Goal: Task Accomplishment & Management: Complete application form

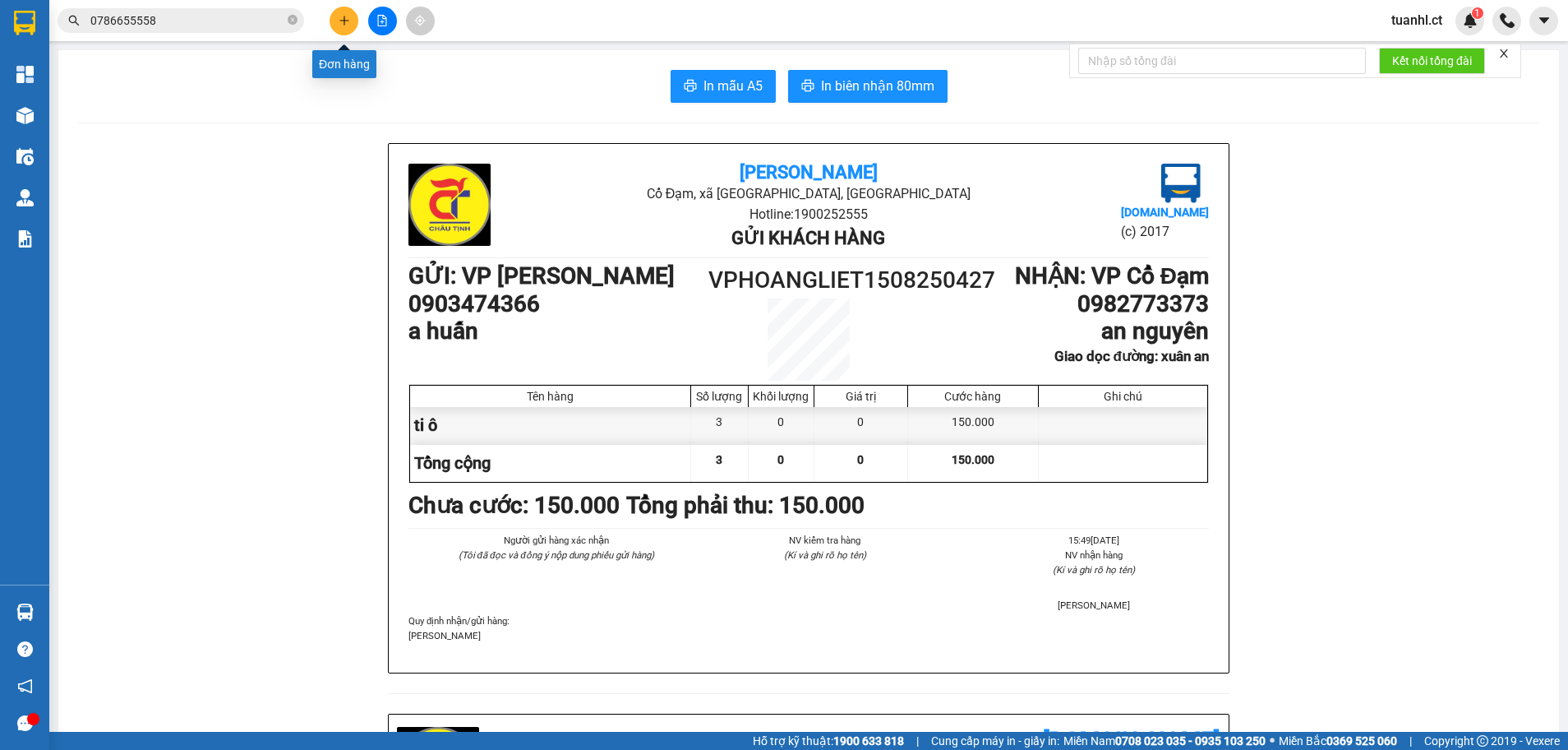
click at [343, 13] on button at bounding box center [343, 21] width 29 height 29
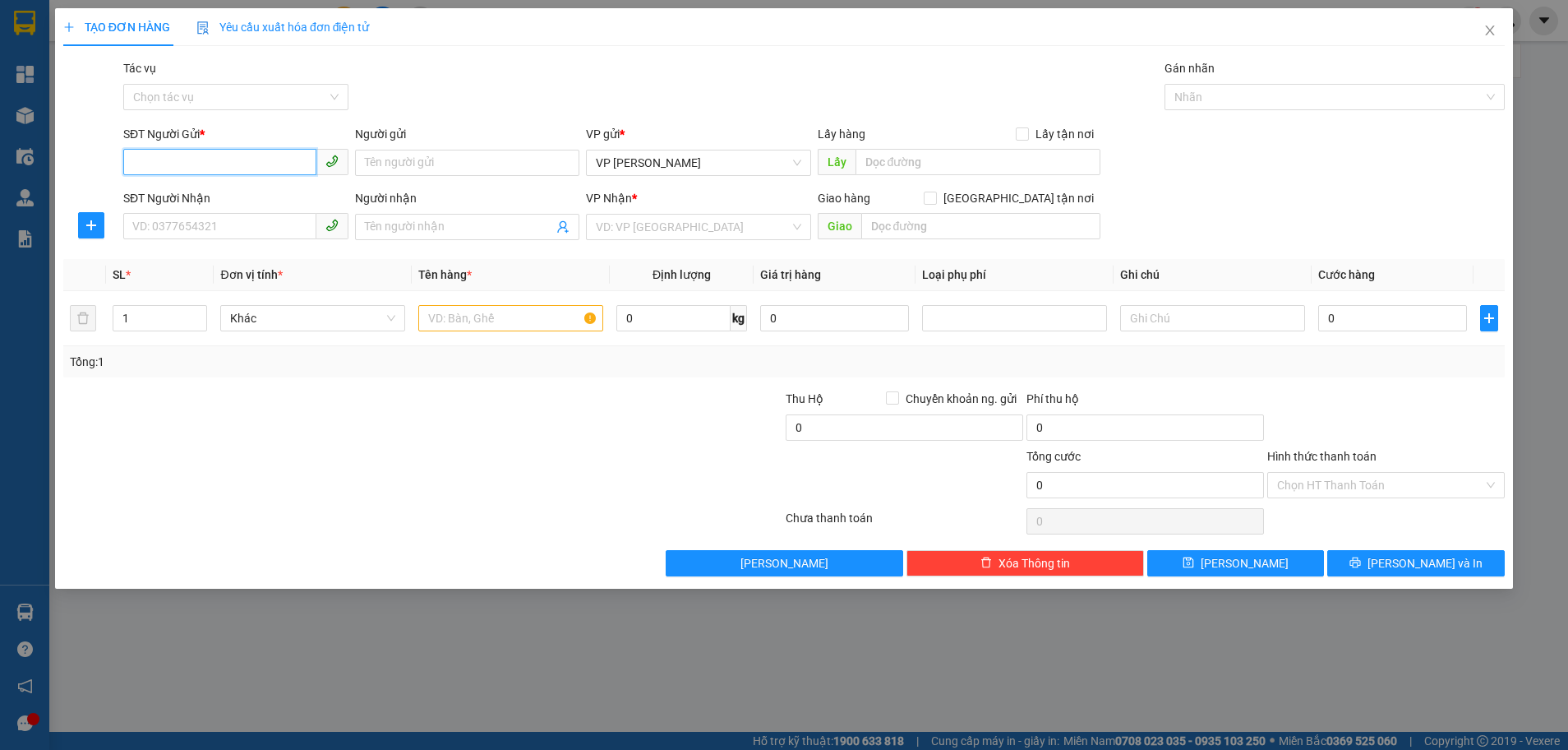
click at [255, 167] on input "SĐT Người Gửi *" at bounding box center [220, 161] width 193 height 26
type input "0949842686"
click at [250, 217] on input "SĐT Người Nhận" at bounding box center [220, 226] width 193 height 26
type input "0869769667"
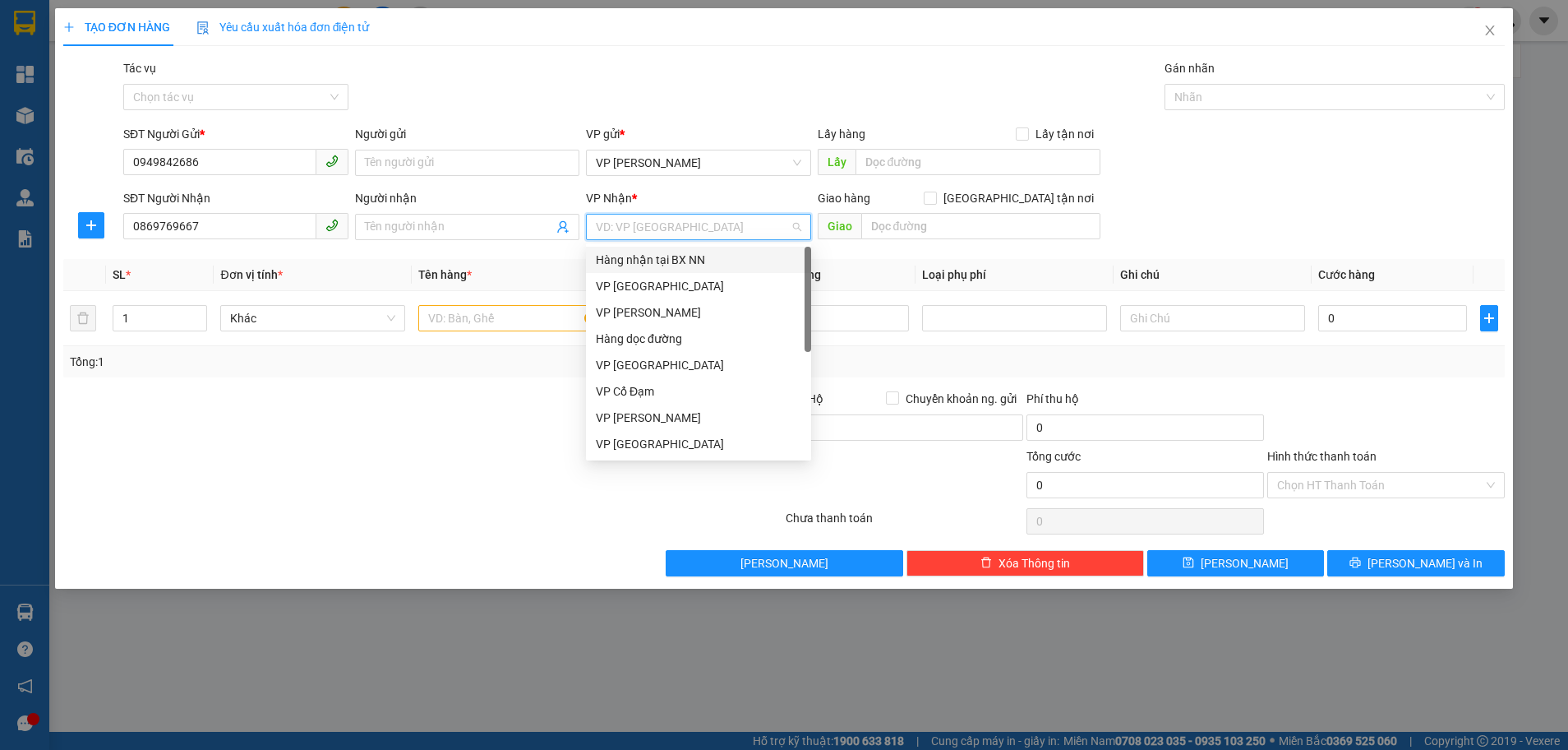
click at [752, 228] on input "search" at bounding box center [692, 227] width 194 height 25
click at [747, 389] on div "VP Cổ Đạm" at bounding box center [699, 391] width 206 height 18
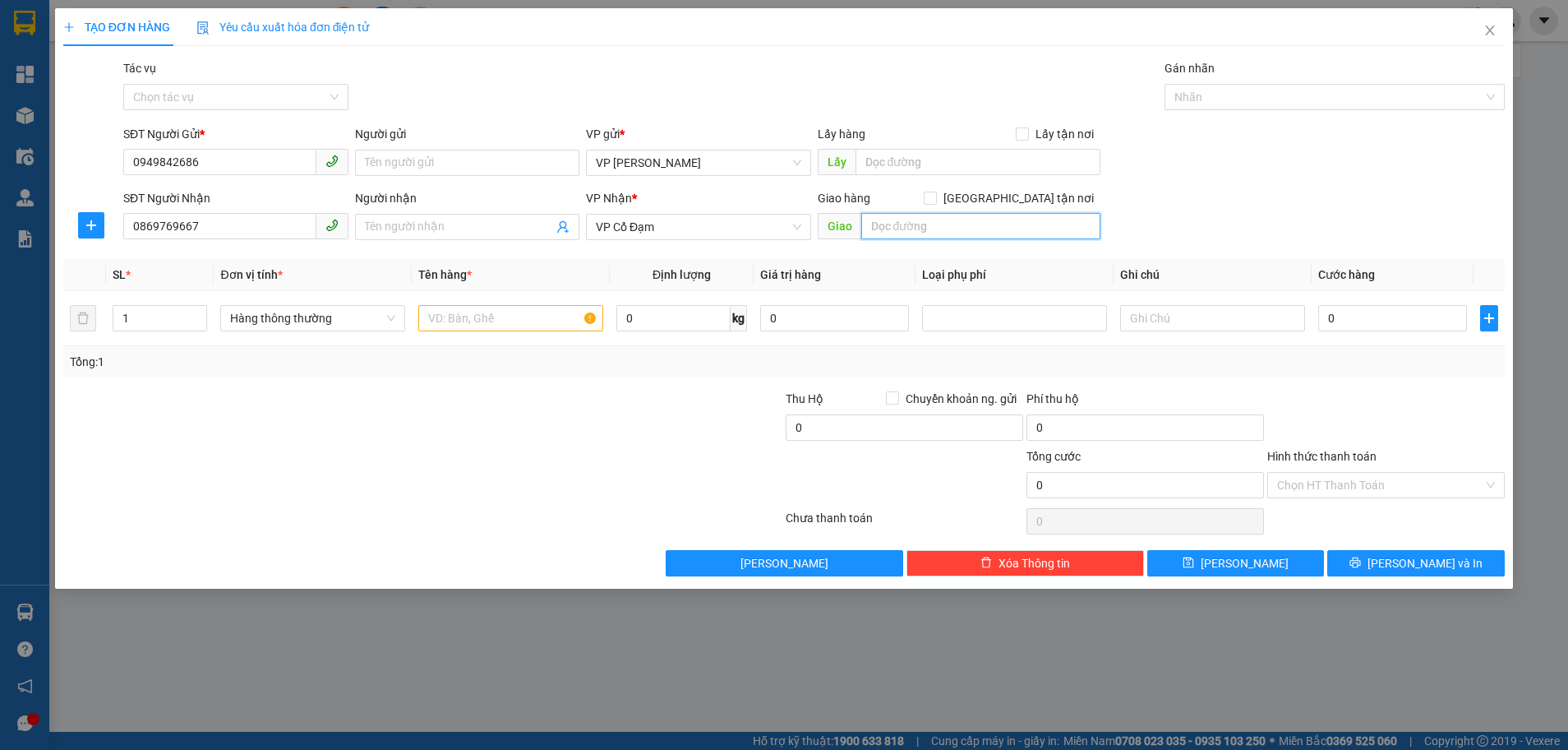
click at [937, 228] on input "text" at bounding box center [980, 226] width 239 height 26
type input "i"
type input "ích hậu lộc hà"
click at [530, 322] on input "text" at bounding box center [511, 318] width 185 height 26
type input "hồ sơ"
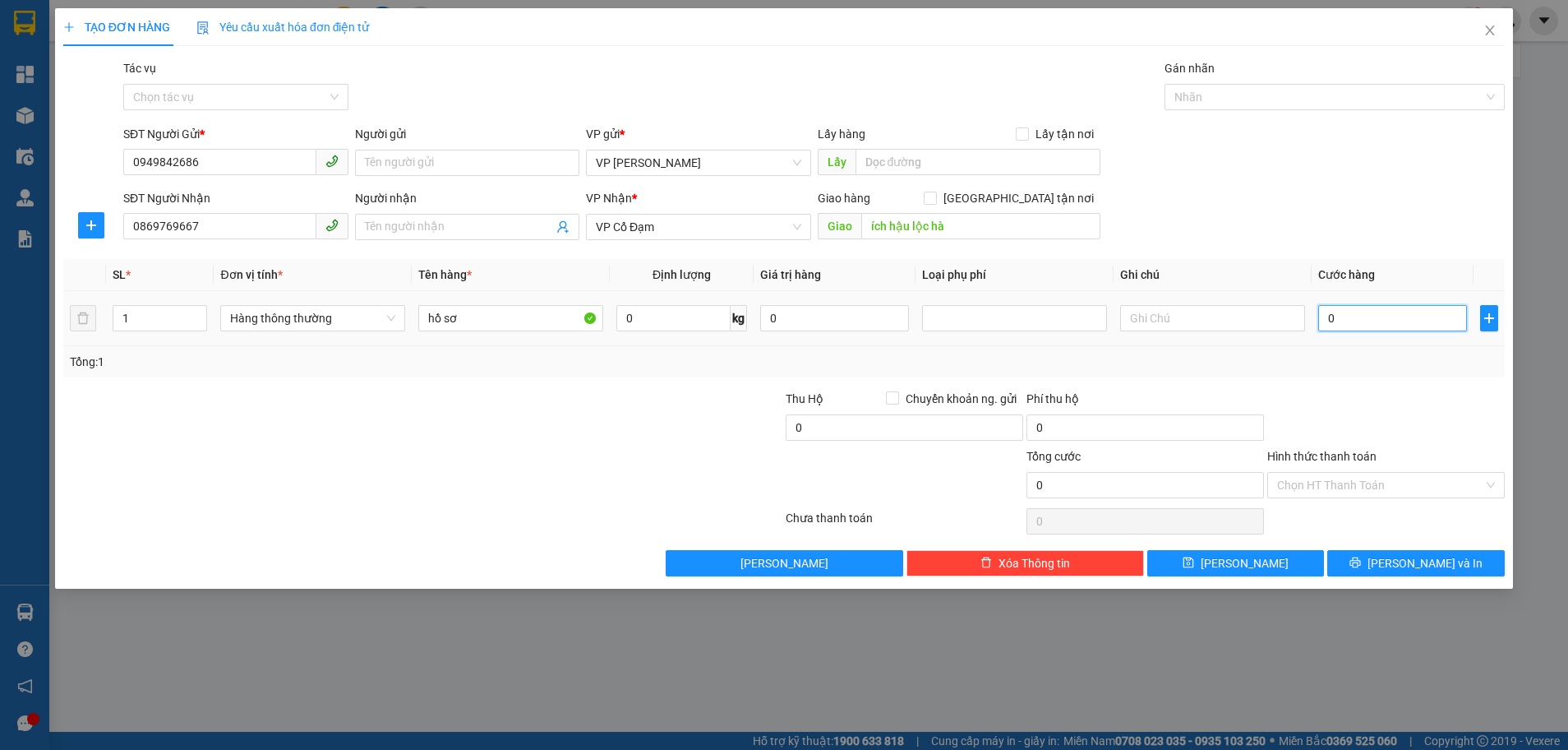
click at [1343, 321] on input "0" at bounding box center [1393, 318] width 148 height 26
click at [1323, 314] on input "0" at bounding box center [1393, 318] width 148 height 26
type input "30"
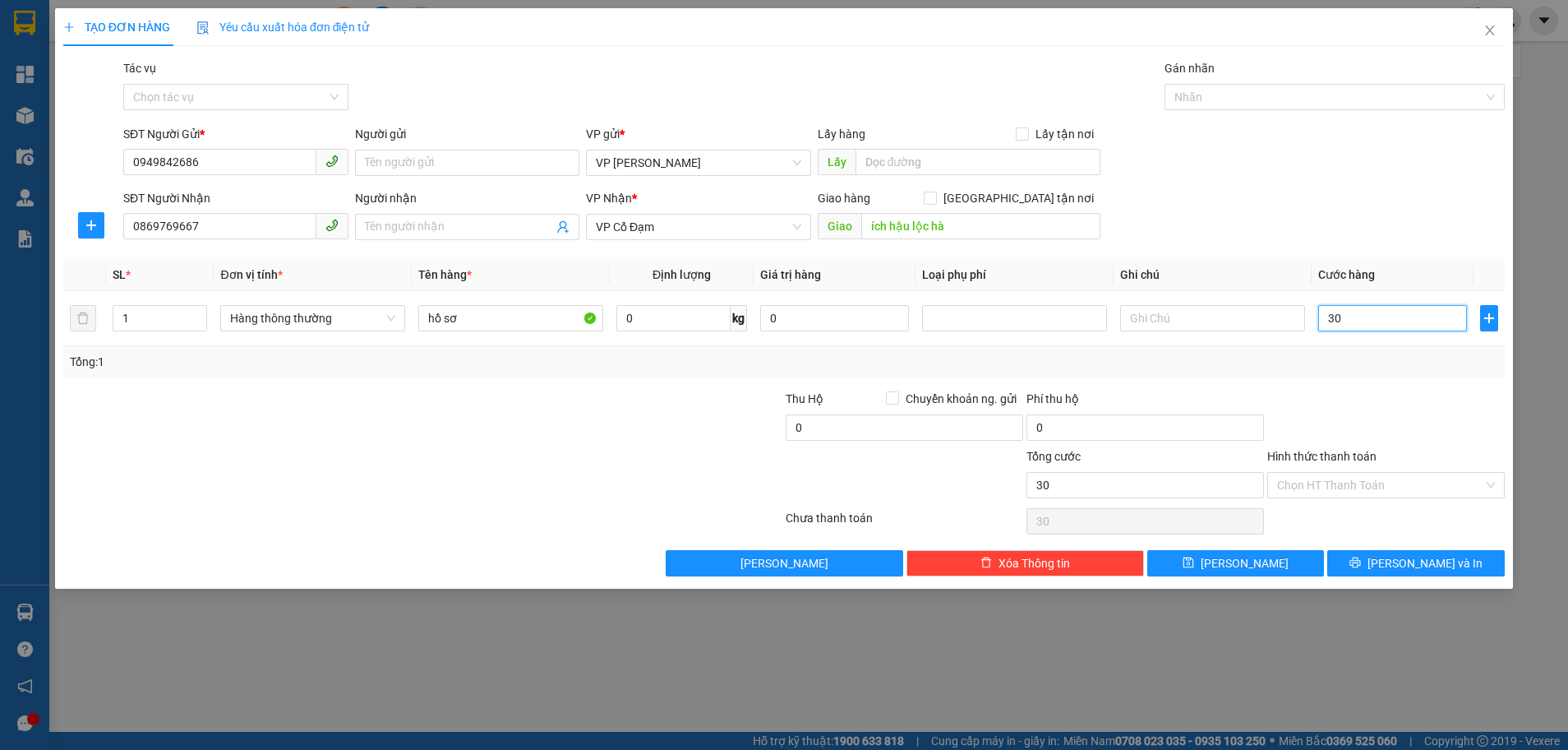
type input "300"
type input "3.000"
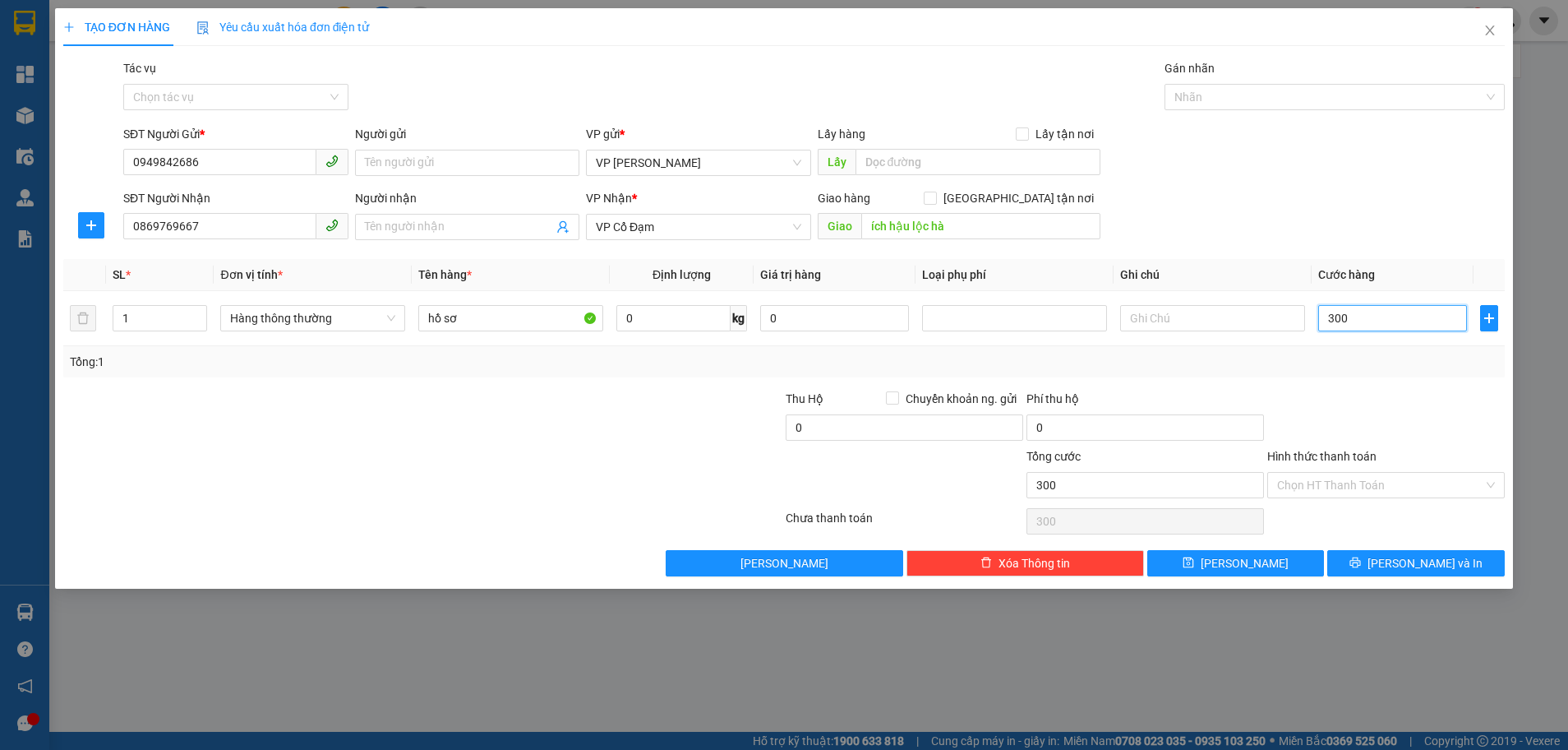
type input "3.000"
type input "30.000"
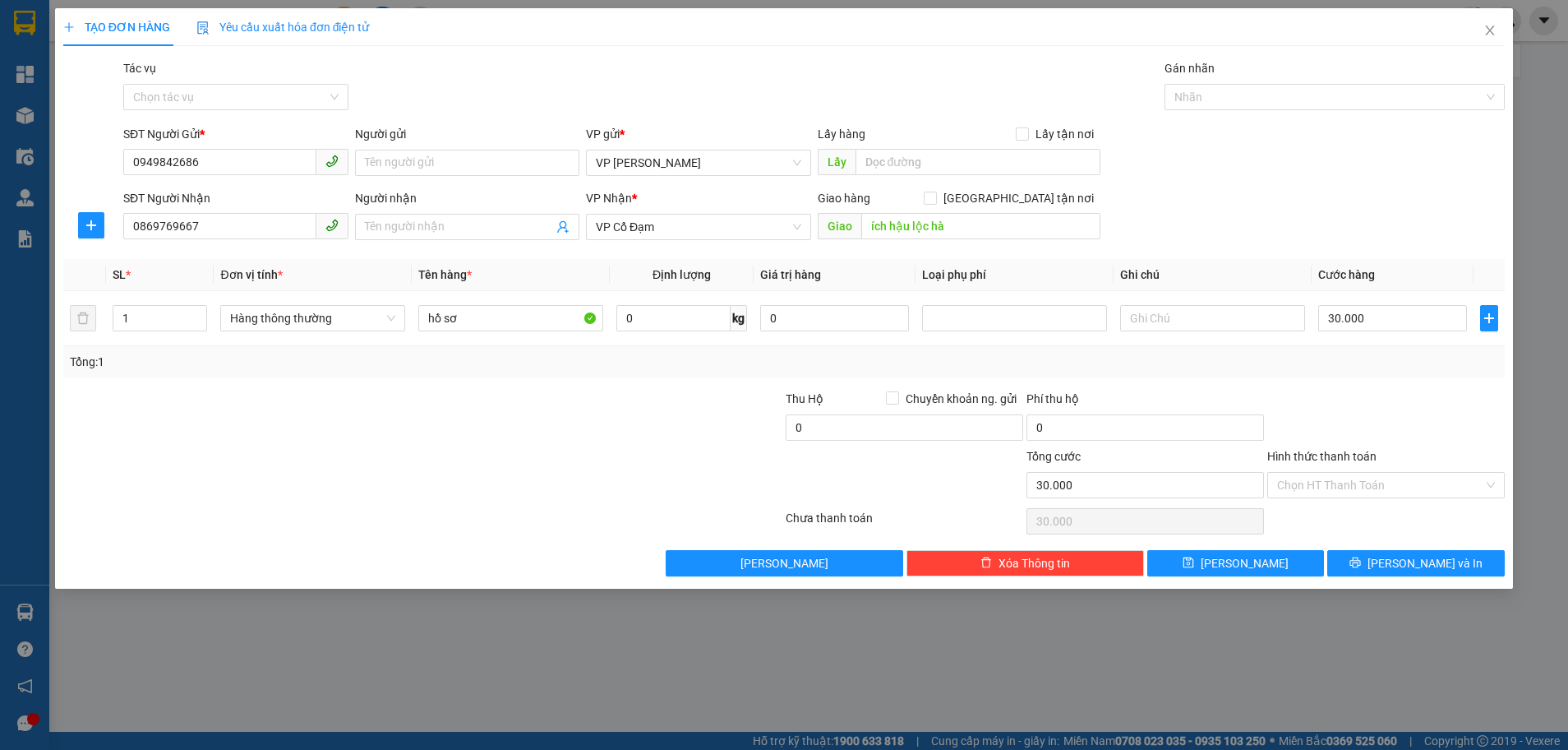
click at [1368, 405] on div at bounding box center [1386, 418] width 241 height 57
click at [1363, 399] on div at bounding box center [1386, 418] width 241 height 57
click at [1472, 486] on input "Hình thức thanh toán" at bounding box center [1380, 485] width 207 height 25
click at [1454, 407] on div at bounding box center [1386, 418] width 241 height 57
click at [304, 402] on div at bounding box center [302, 418] width 481 height 57
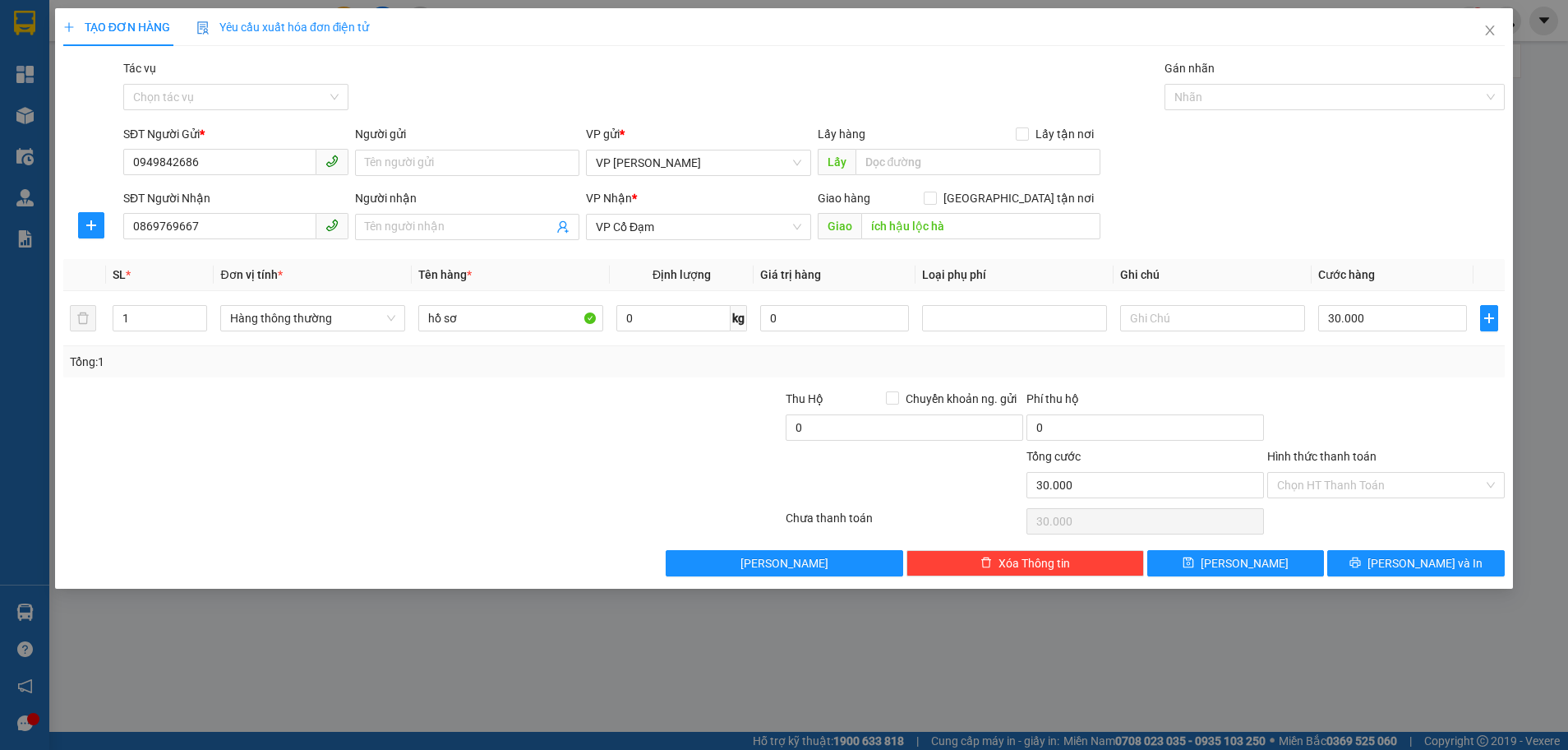
click at [304, 402] on div at bounding box center [302, 418] width 481 height 57
drag, startPoint x: 304, startPoint y: 402, endPoint x: 356, endPoint y: 407, distance: 52.2
click at [347, 407] on div at bounding box center [302, 418] width 481 height 57
click at [356, 410] on div at bounding box center [302, 418] width 481 height 57
click at [359, 413] on div at bounding box center [302, 418] width 481 height 57
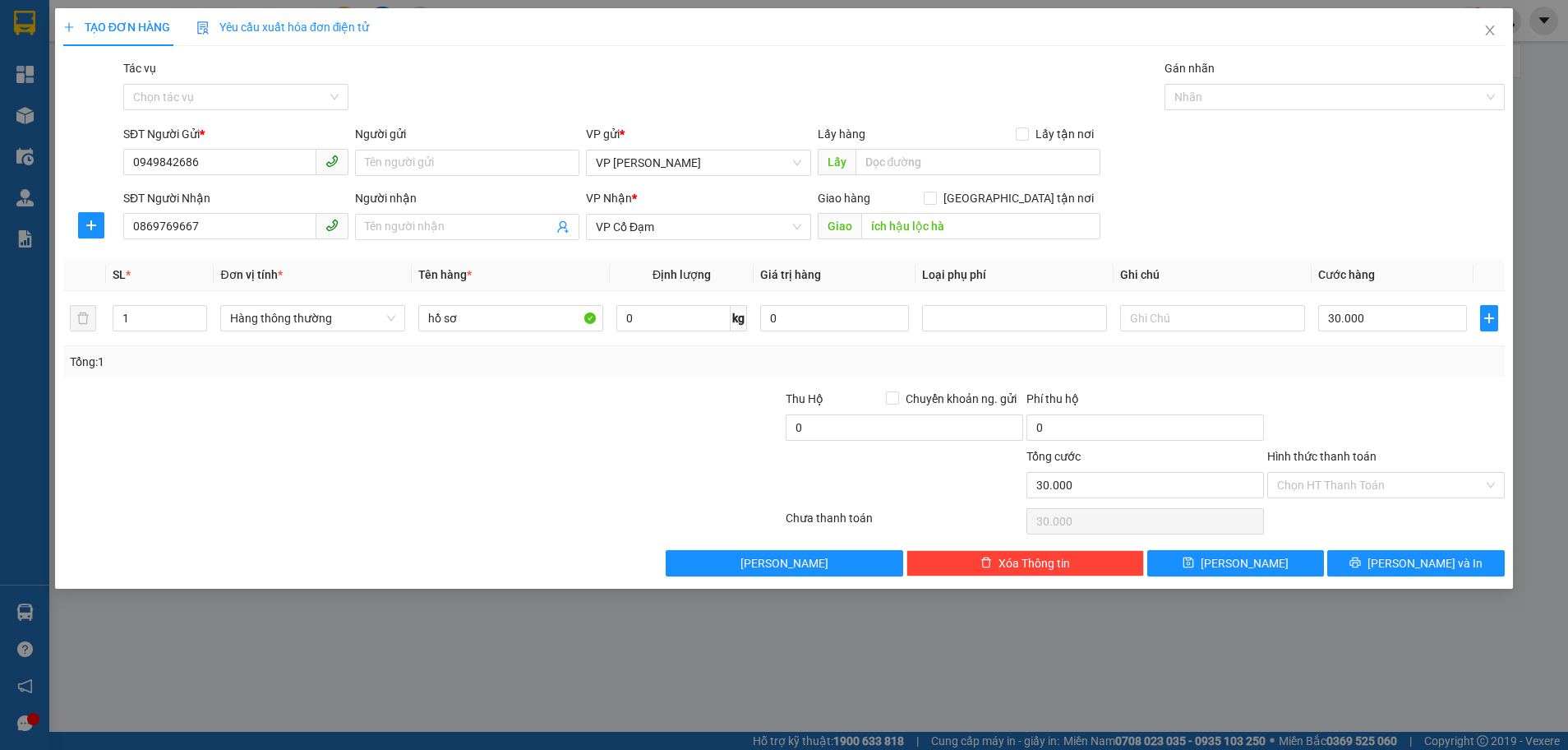
click at [1317, 177] on div "SĐT Người Gửi * 0949842686 Người gửi Tên người gửi VP gửi * VP [PERSON_NAME] Lấ…" at bounding box center [814, 154] width 1388 height 57
drag, startPoint x: 1317, startPoint y: 177, endPoint x: 1488, endPoint y: 248, distance: 185.2
click at [1359, 177] on div "SĐT Người Gửi * 0949842686 Người gửi Tên người gửi VP gửi * VP [PERSON_NAME] Lấ…" at bounding box center [814, 154] width 1388 height 57
drag, startPoint x: 798, startPoint y: 312, endPoint x: 834, endPoint y: 325, distance: 38.3
click at [798, 312] on input "0" at bounding box center [835, 318] width 148 height 26
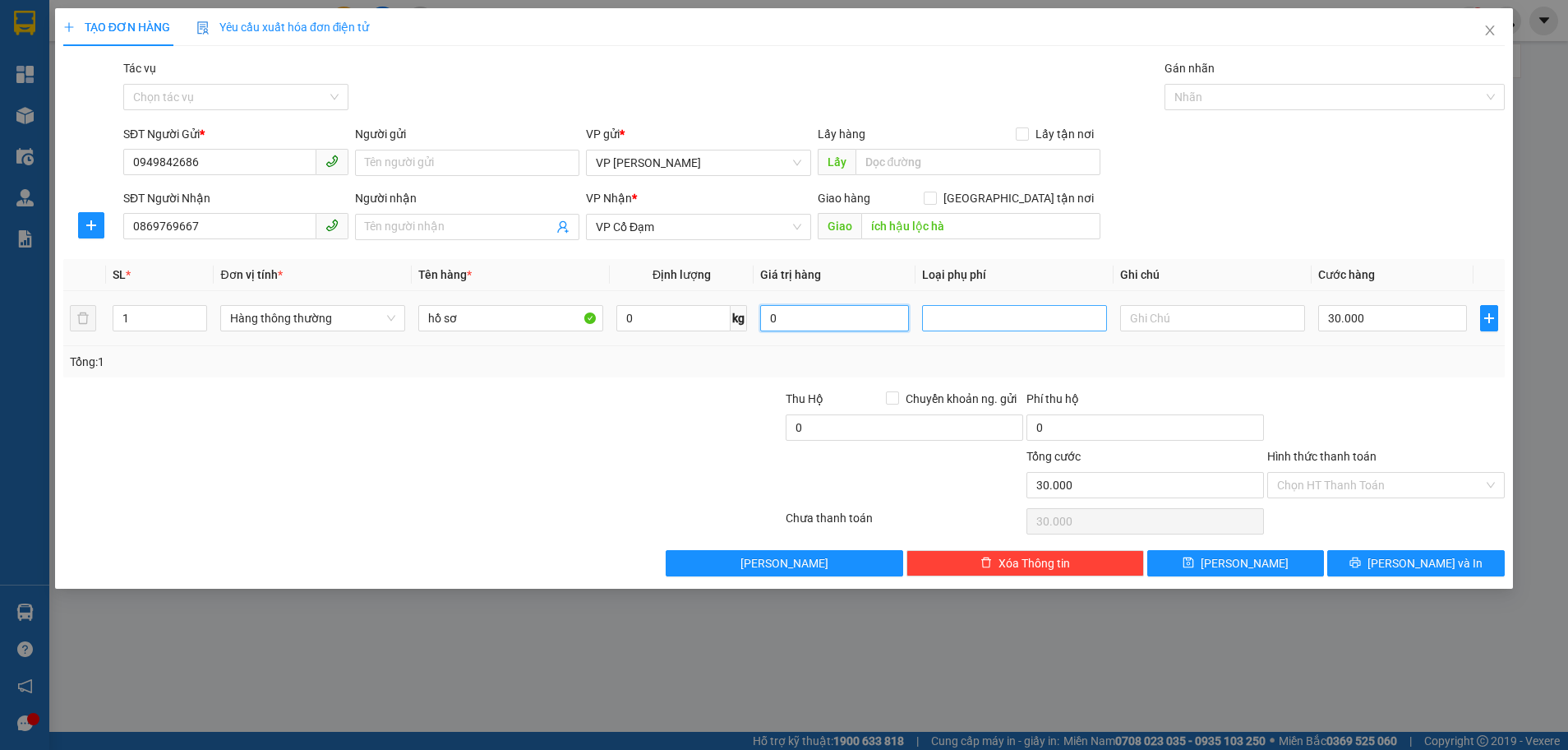
click at [973, 321] on div at bounding box center [1014, 319] width 177 height 20
click at [1322, 481] on input "Hình thức thanh toán" at bounding box center [1380, 485] width 207 height 25
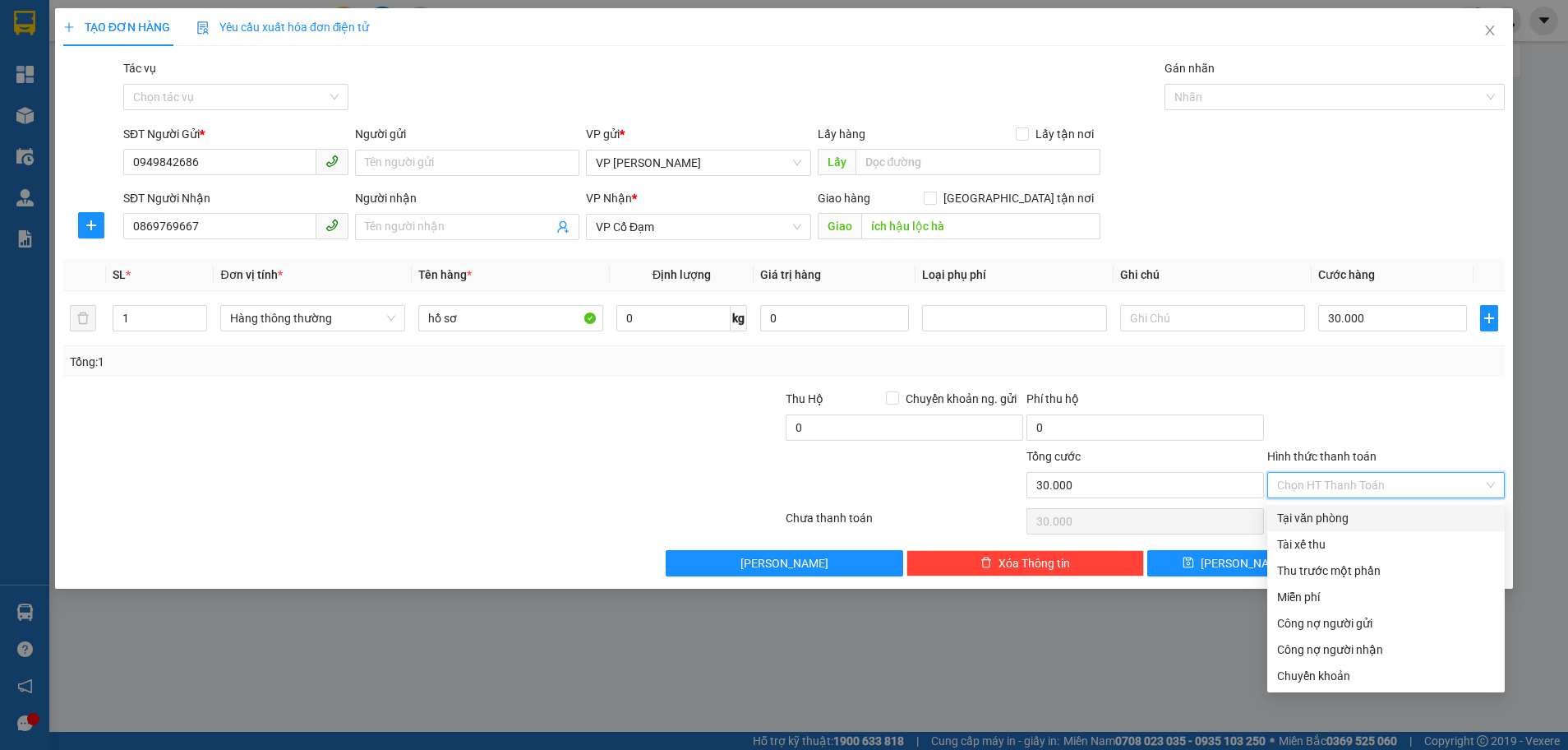
click at [1453, 396] on div at bounding box center [1386, 418] width 241 height 57
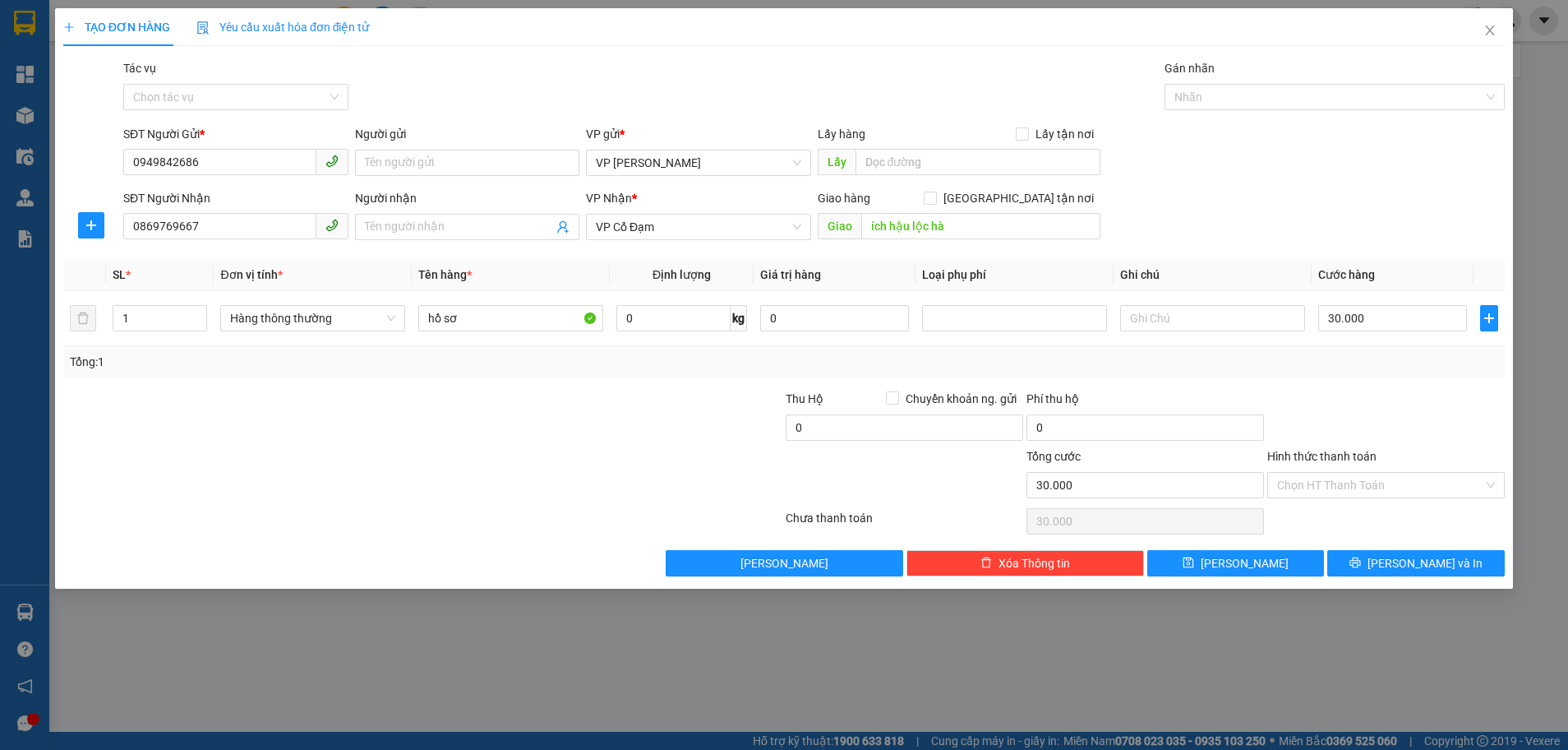
click at [1043, 654] on div "TẠO ĐƠN HÀNG Yêu cầu xuất hóa đơn điện tử Transit Pickup Surcharge Ids Transit …" at bounding box center [784, 375] width 1568 height 750
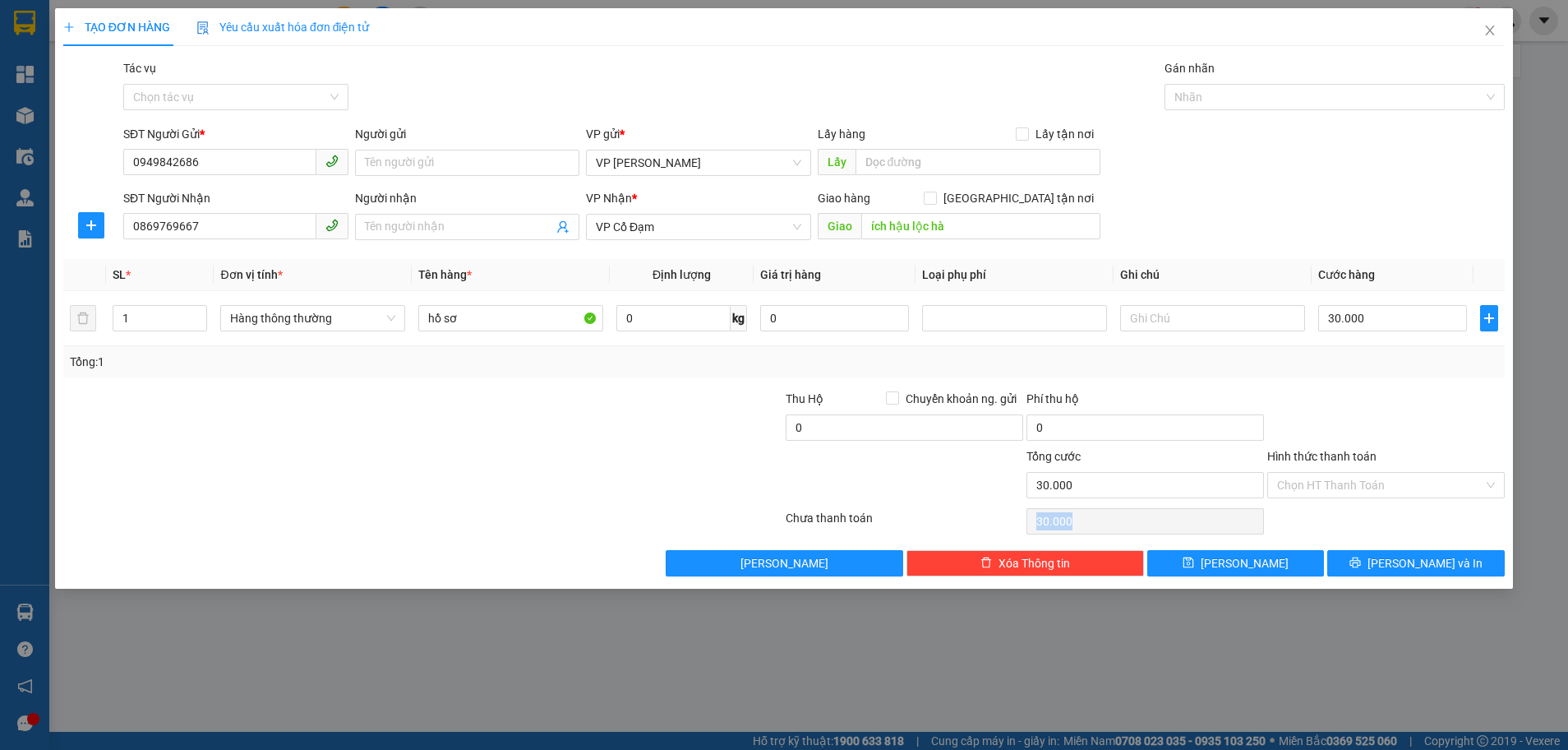
click at [1043, 654] on div "TẠO ĐƠN HÀNG Yêu cầu xuất hóa đơn điện tử Transit Pickup Surcharge Ids Transit …" at bounding box center [784, 375] width 1568 height 750
drag, startPoint x: 1403, startPoint y: 479, endPoint x: 1393, endPoint y: 464, distance: 18.0
click at [1403, 479] on input "Hình thức thanh toán" at bounding box center [1380, 485] width 207 height 25
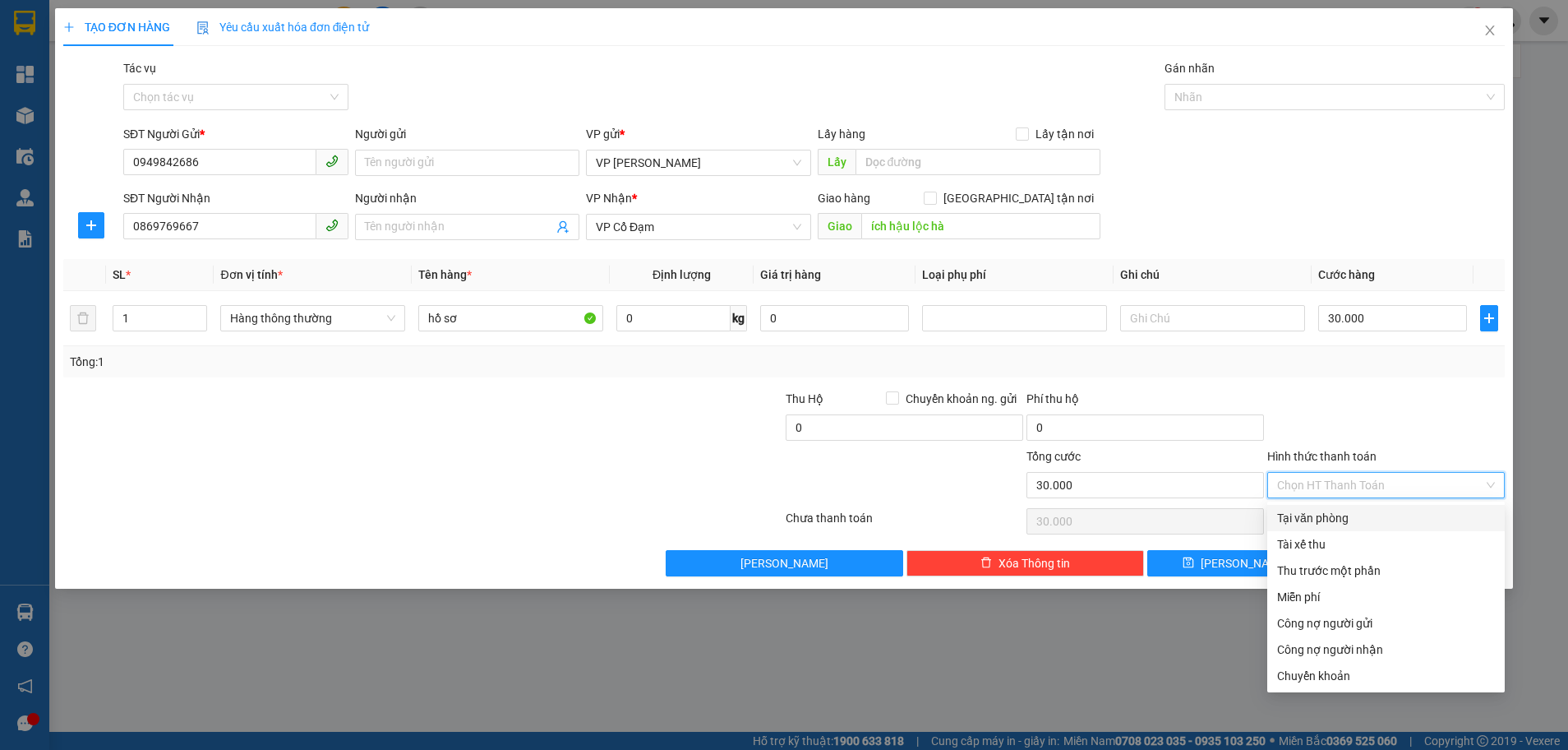
click at [1420, 406] on div at bounding box center [1386, 418] width 241 height 57
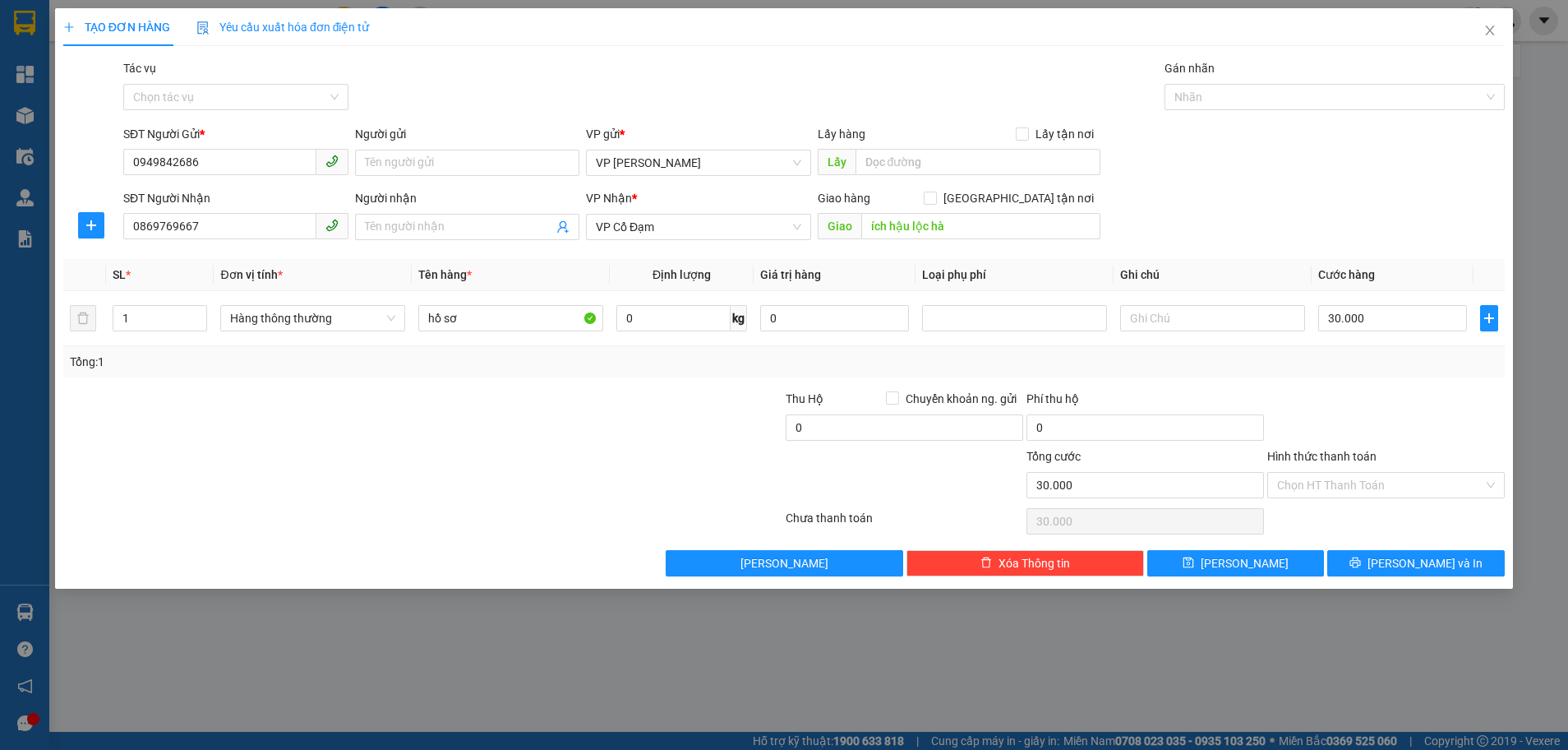
click at [519, 664] on div "TẠO ĐƠN HÀNG Yêu cầu xuất hóa đơn điện tử Transit Pickup Surcharge Ids Transit …" at bounding box center [784, 375] width 1568 height 750
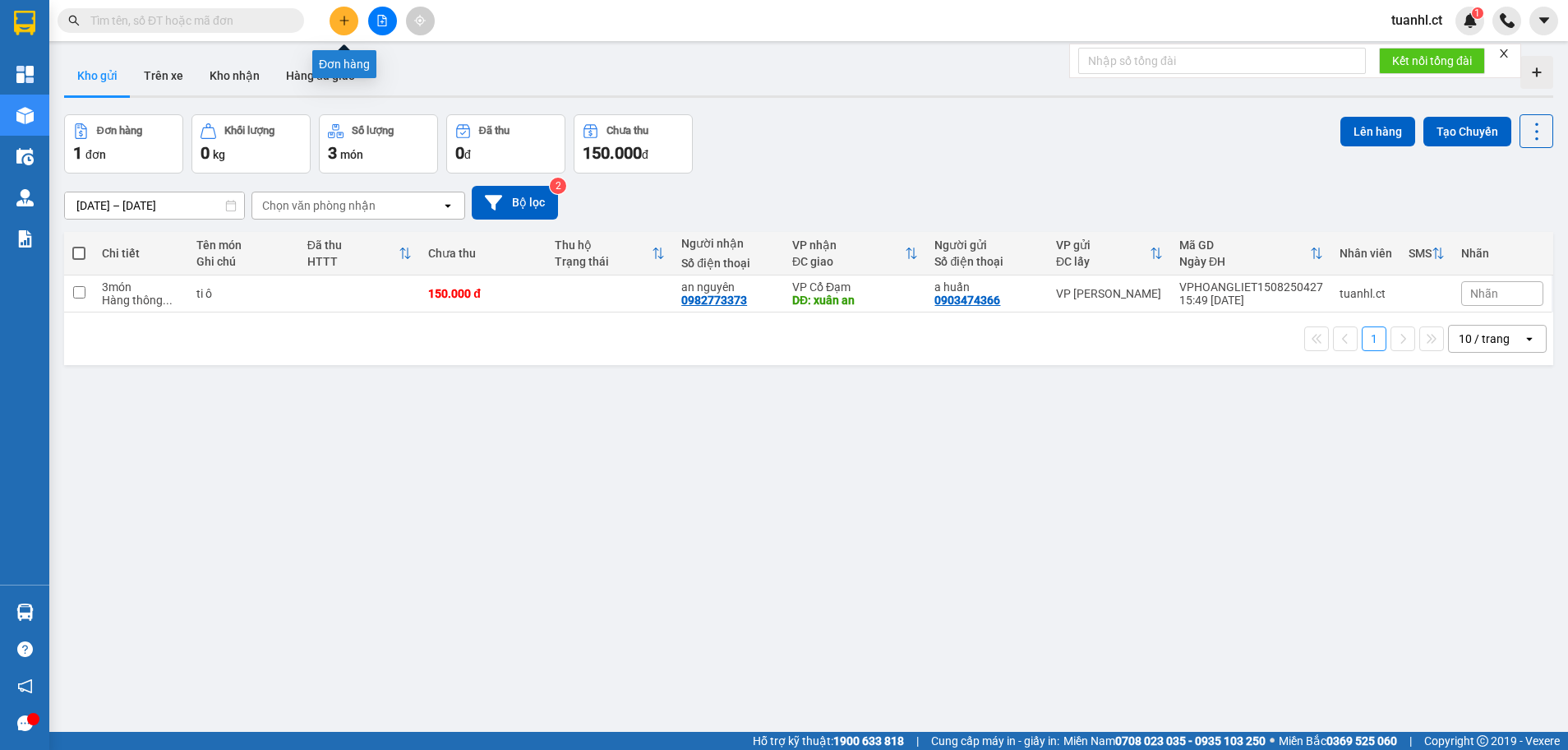
click at [332, 13] on button at bounding box center [343, 21] width 29 height 29
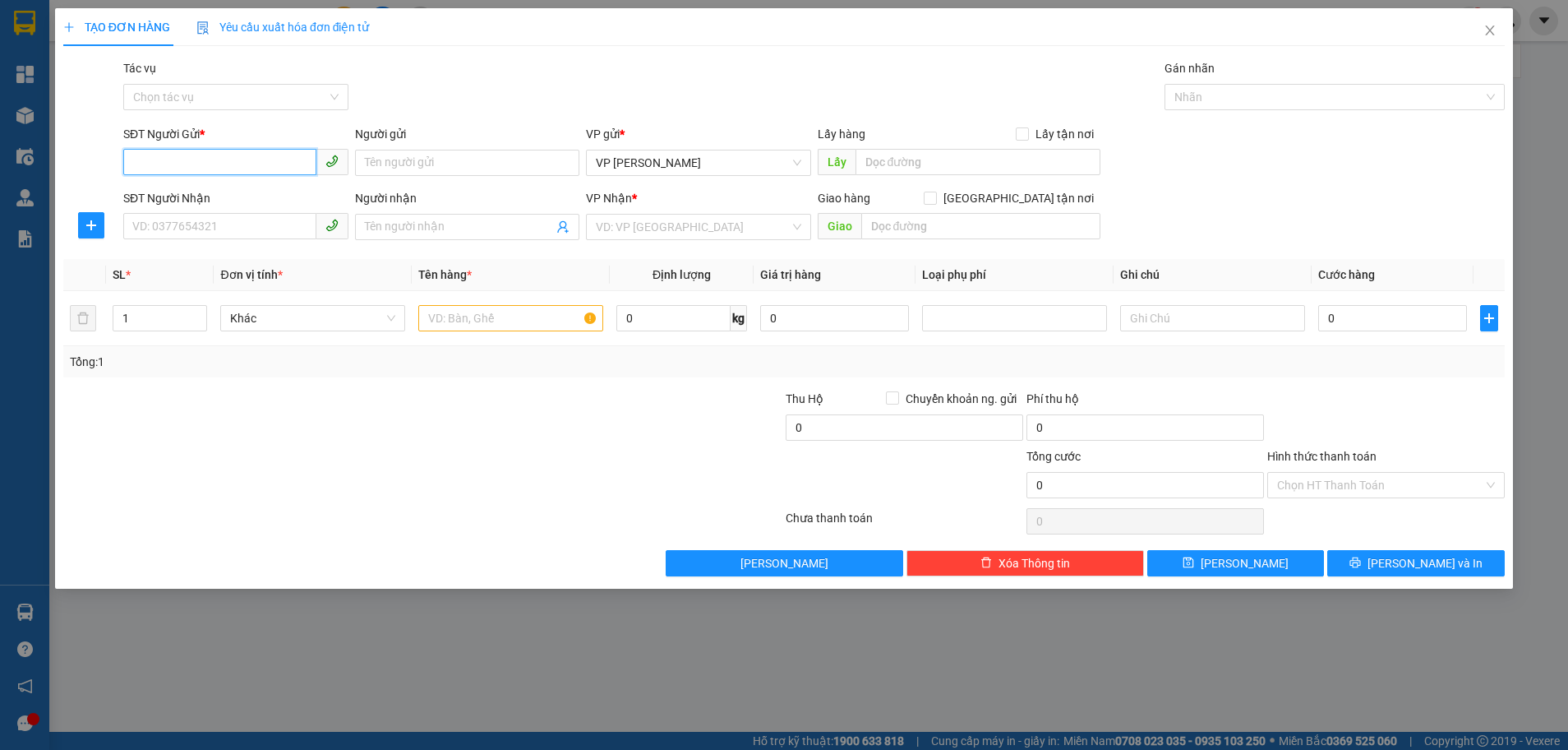
click at [267, 154] on input "SĐT Người Gửi *" at bounding box center [220, 161] width 193 height 26
type input "0949842686"
click at [234, 230] on input "SĐT Người Nhận" at bounding box center [220, 226] width 193 height 26
type input "0869769667"
click at [716, 219] on input "search" at bounding box center [692, 227] width 194 height 25
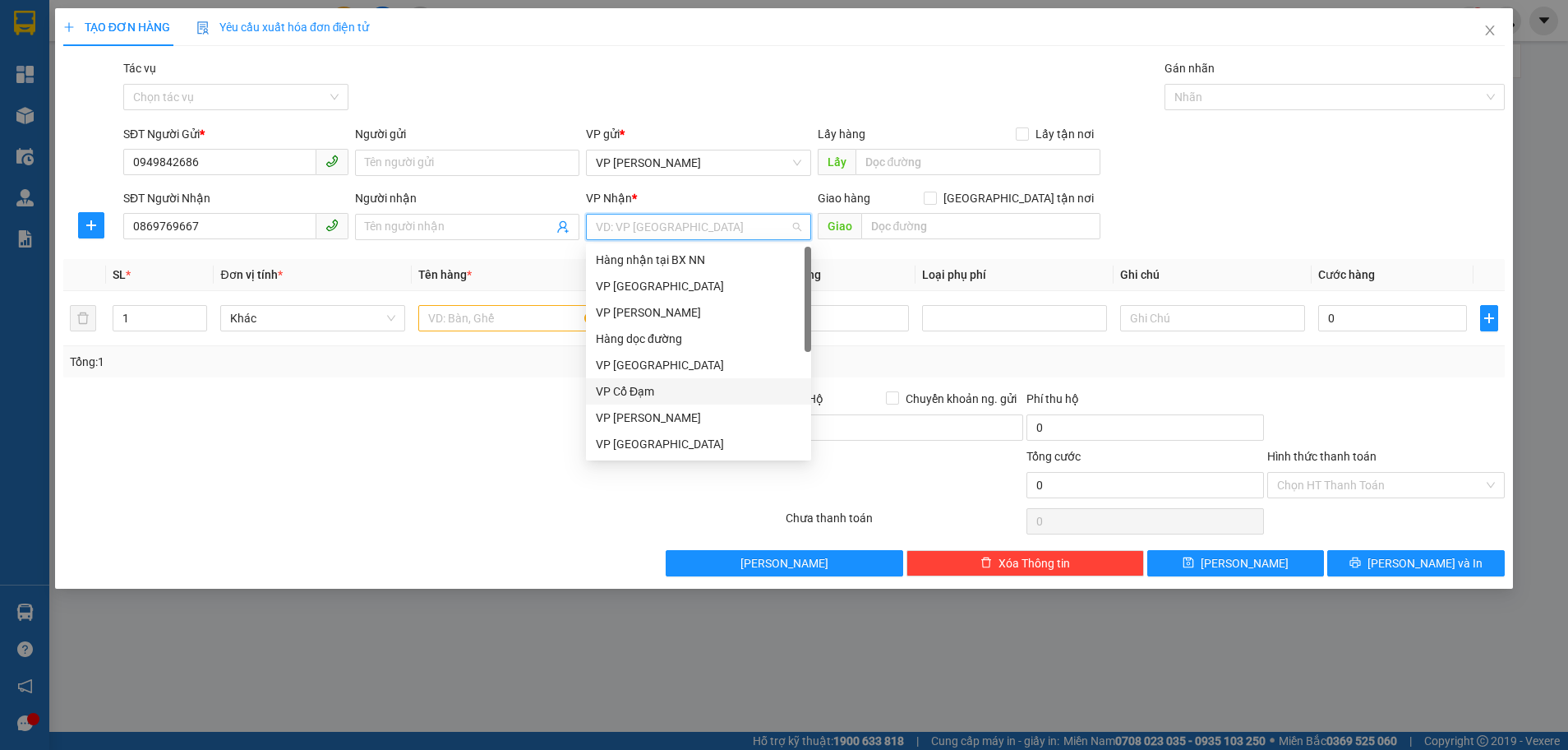
click at [713, 388] on div "VP Cổ Đạm" at bounding box center [699, 391] width 206 height 18
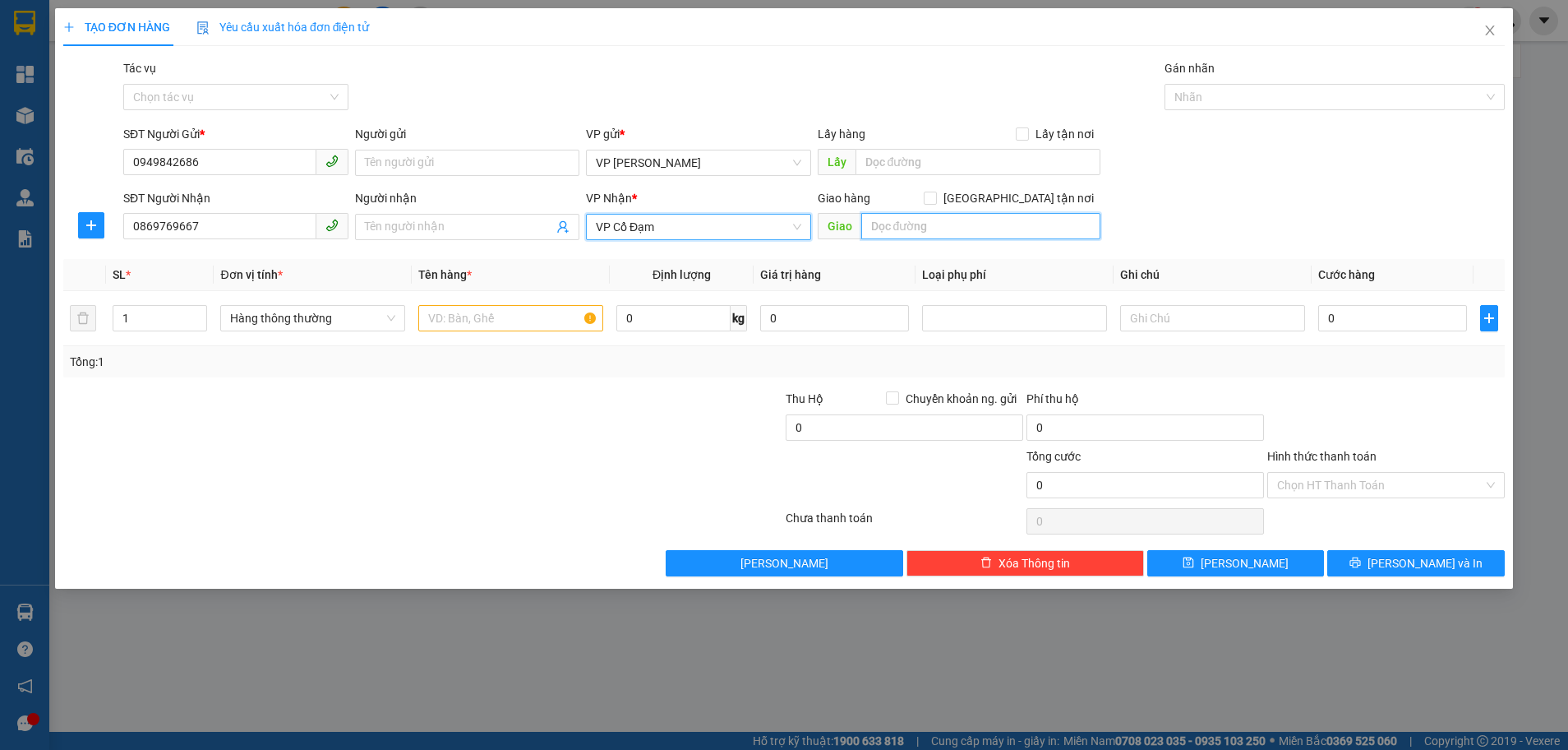
click at [928, 217] on input "text" at bounding box center [980, 226] width 239 height 26
type input "i"
type input "ích hậu lộc hà"
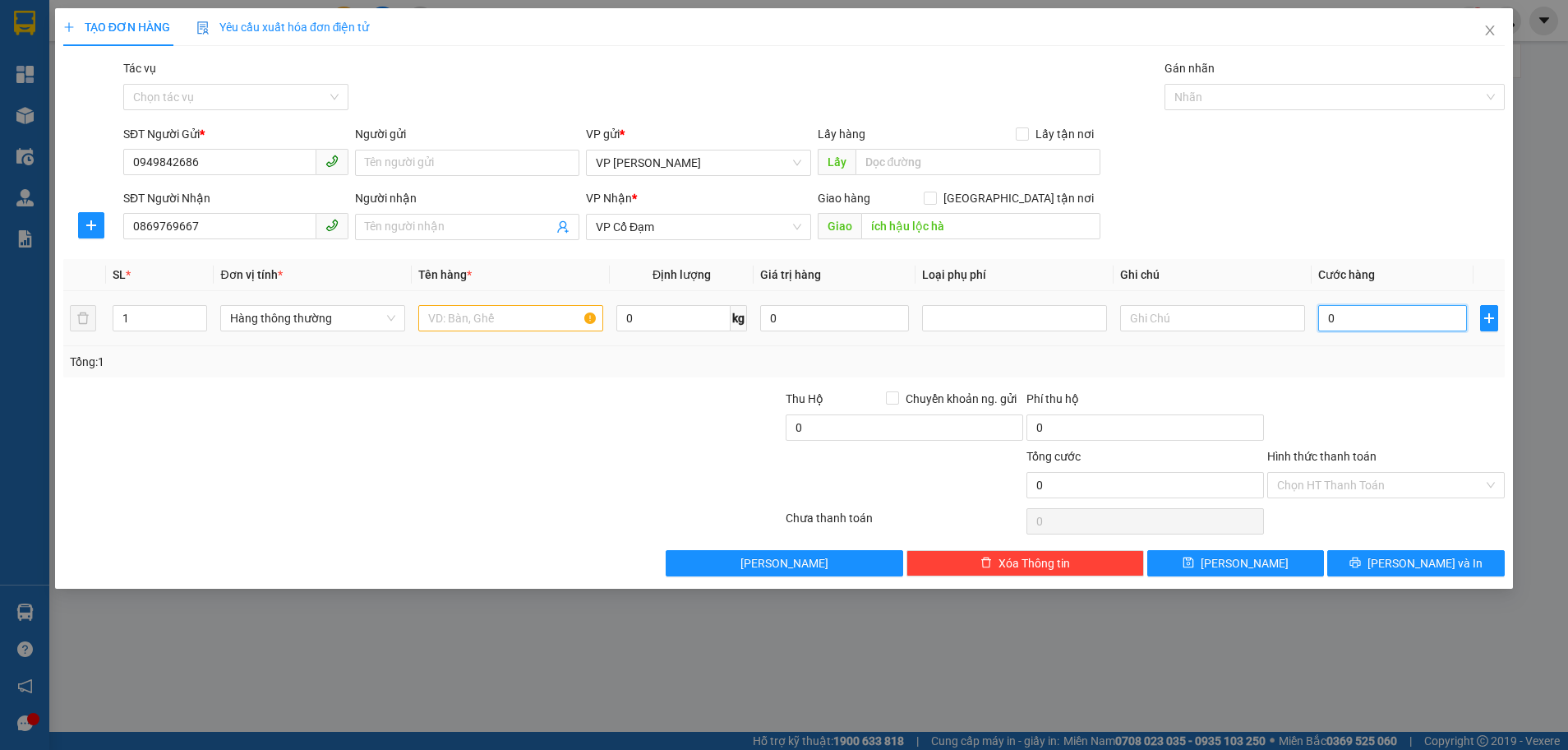
click at [1321, 307] on input "0" at bounding box center [1393, 318] width 148 height 26
click at [1324, 319] on input "0" at bounding box center [1393, 318] width 148 height 26
type input "3"
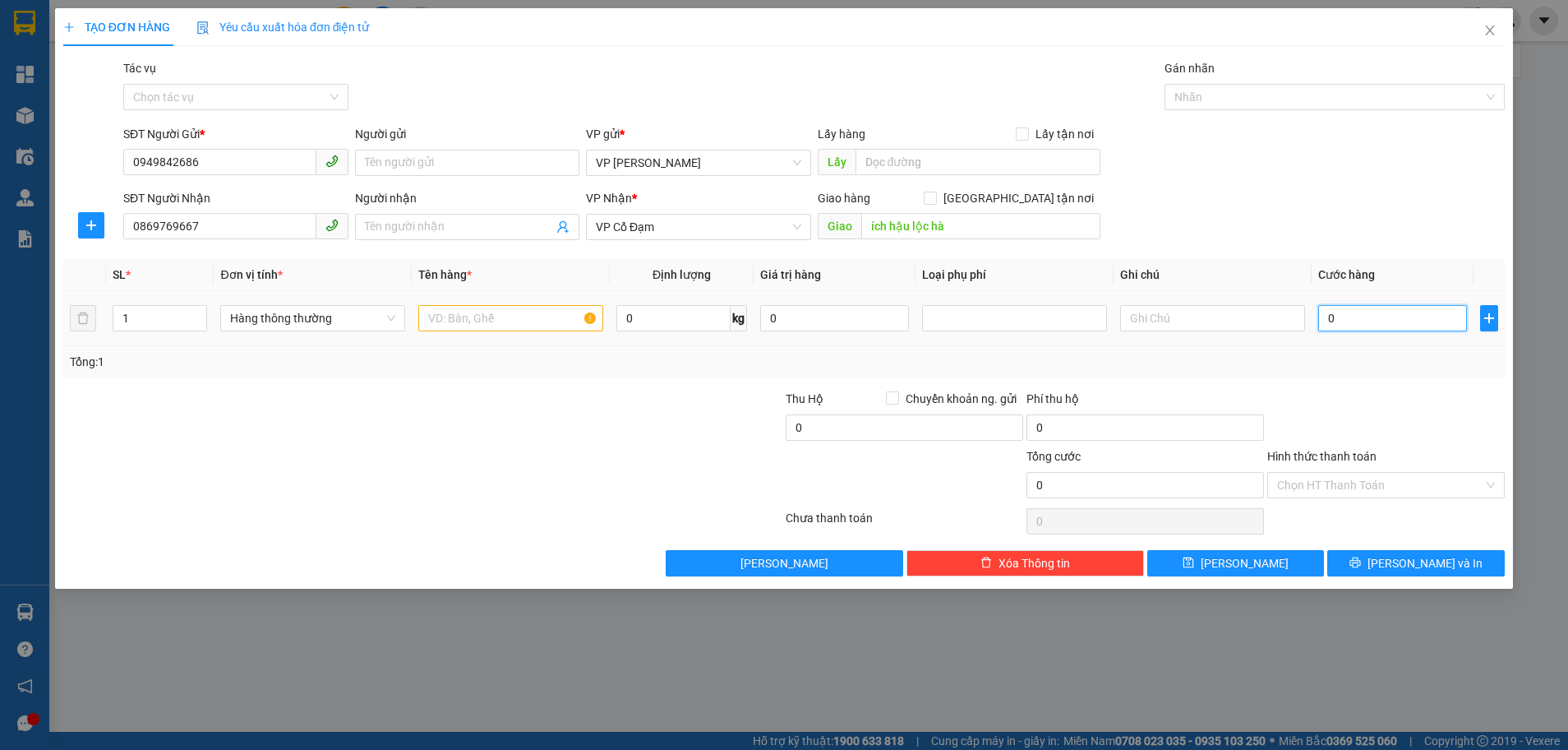
type input "3"
type input "30"
type input "300"
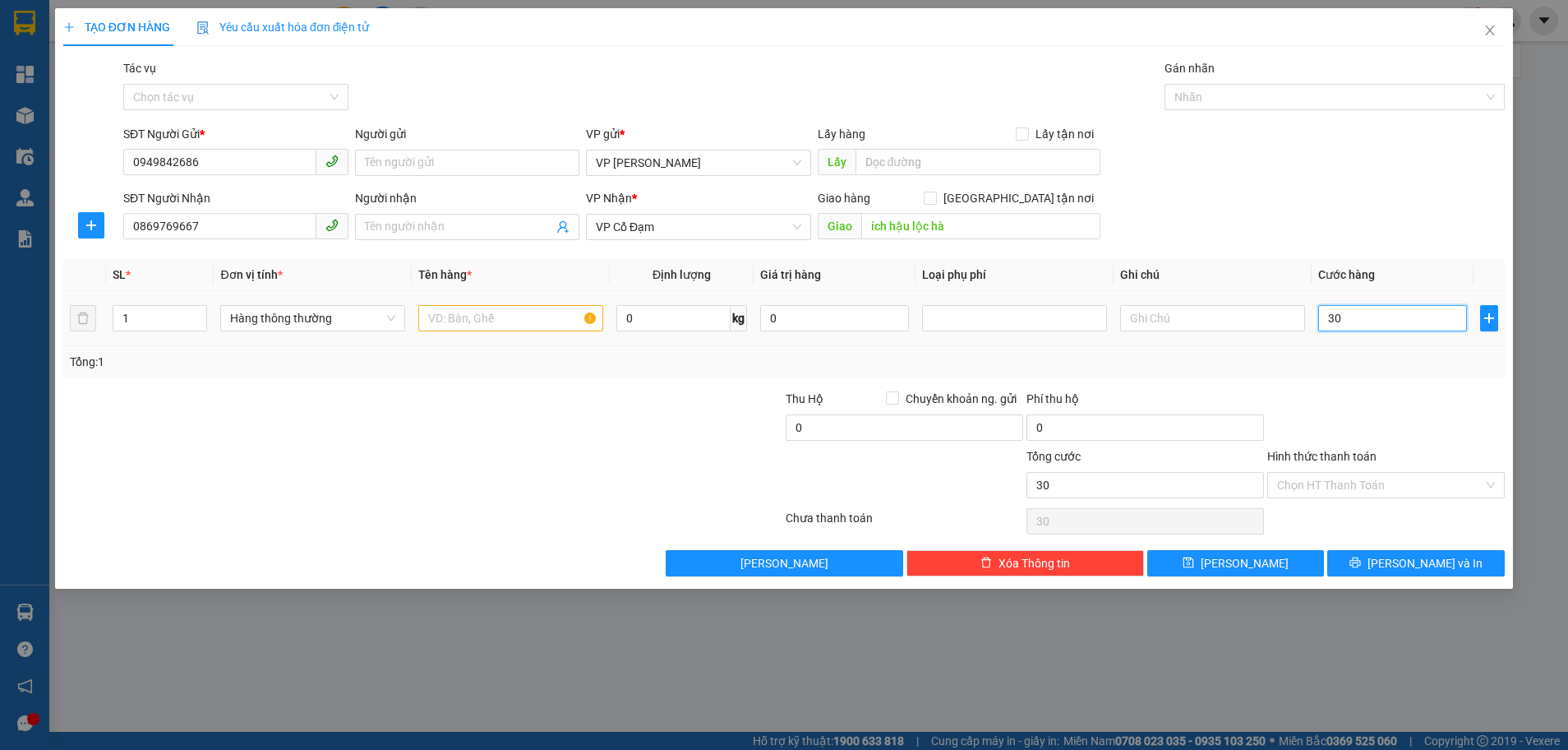
type input "300"
type input "3.000"
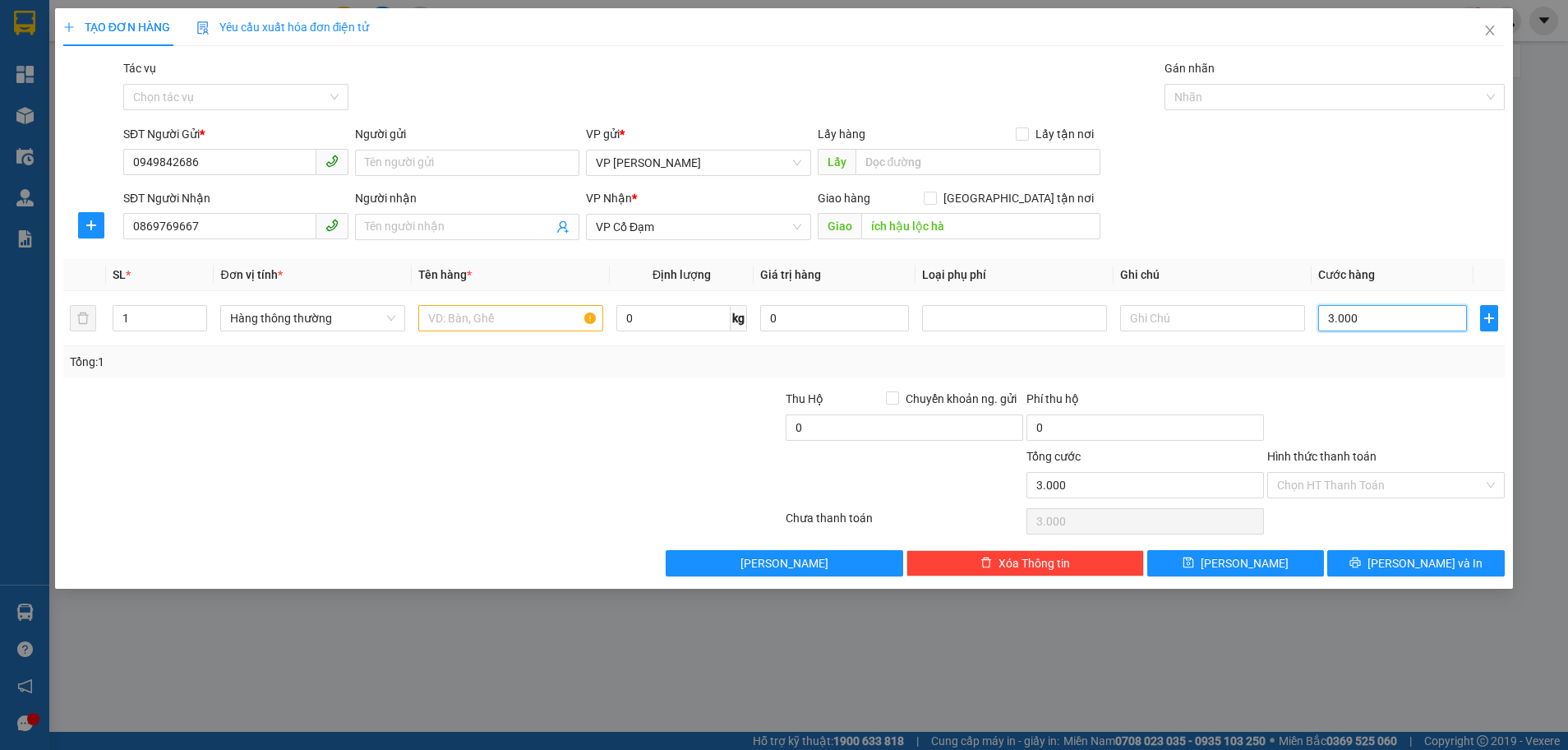
type input "30.000"
click at [692, 669] on div "TẠO ĐƠN HÀNG Yêu cầu xuất hóa đơn điện tử Transit Pickup Surcharge Ids Transit …" at bounding box center [784, 375] width 1568 height 750
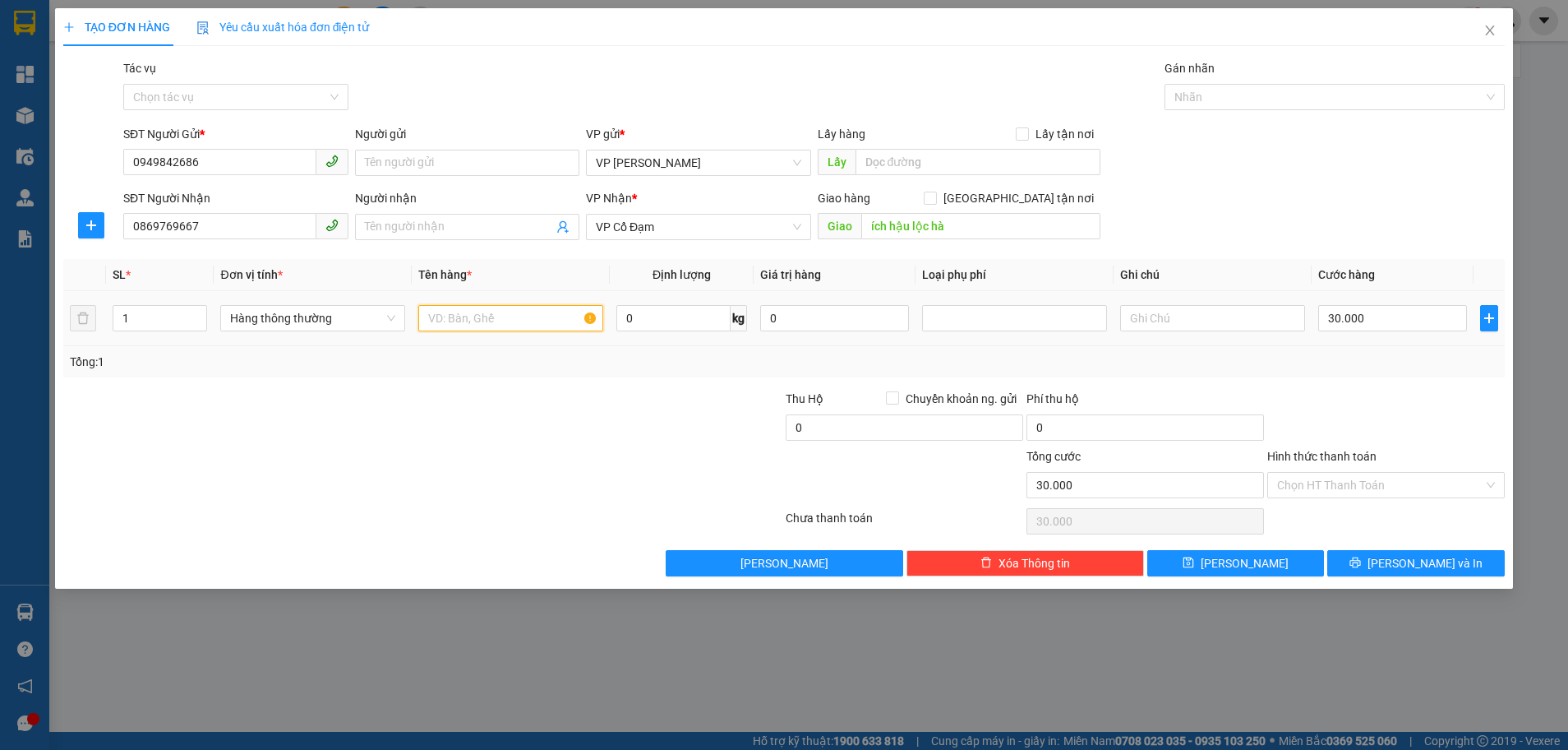
click at [507, 320] on input "text" at bounding box center [511, 318] width 185 height 26
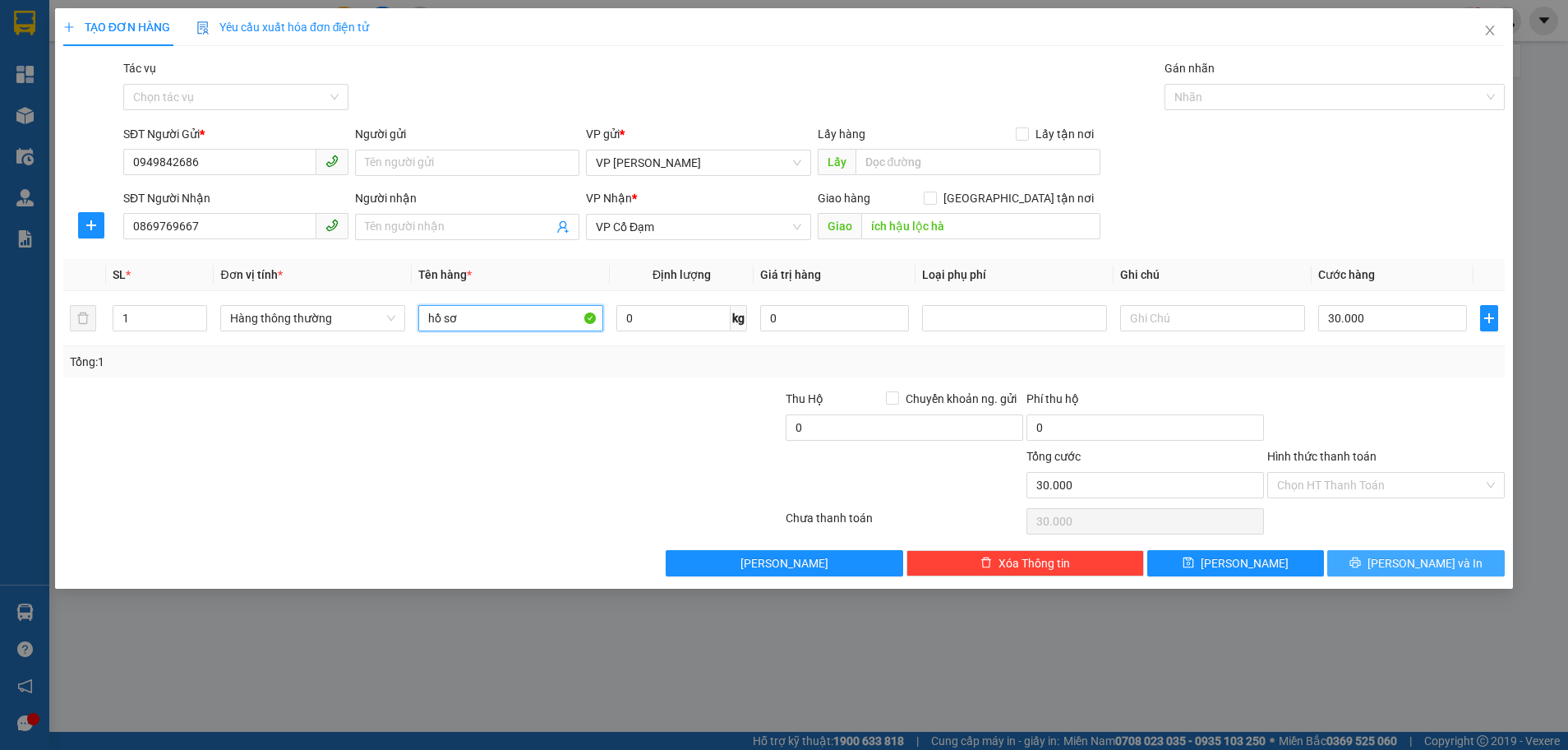
type input "hồ sơ"
click at [1455, 561] on button "[PERSON_NAME] và In" at bounding box center [1416, 563] width 177 height 26
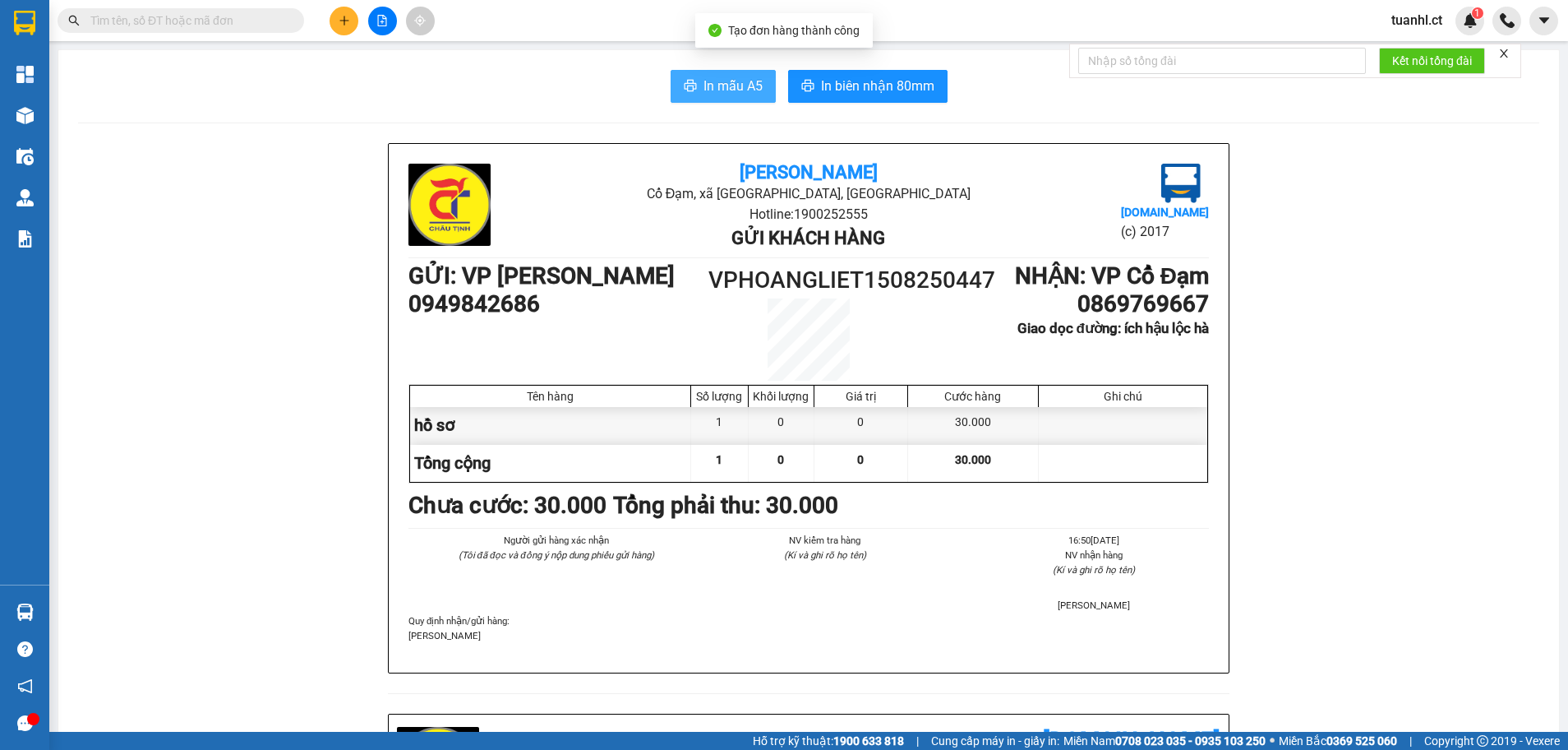
click at [708, 78] on span "In mẫu A5" at bounding box center [733, 86] width 59 height 21
